Goal: Obtain resource: Obtain resource

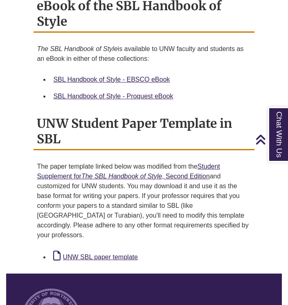
scroll to position [573, 0]
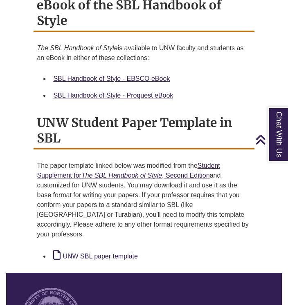
click at [94, 253] on link "UNW SBL paper template" at bounding box center [95, 256] width 84 height 7
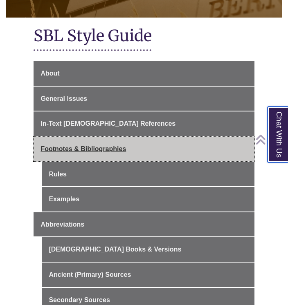
scroll to position [150, 0]
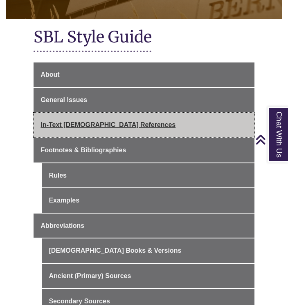
click at [68, 128] on link "In-Text [DEMOGRAPHIC_DATA] References" at bounding box center [144, 125] width 220 height 25
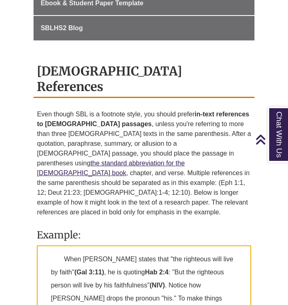
scroll to position [490, 0]
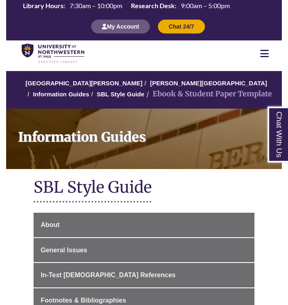
scroll to position [150, 0]
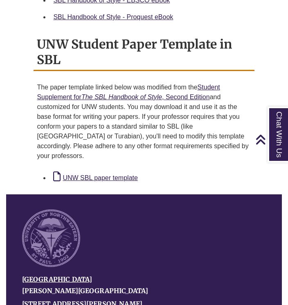
scroll to position [618, 0]
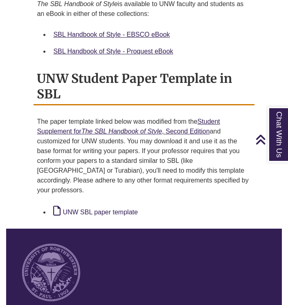
click at [89, 209] on link "UNW SBL paper template" at bounding box center [95, 212] width 84 height 7
